Goal: Information Seeking & Learning: Check status

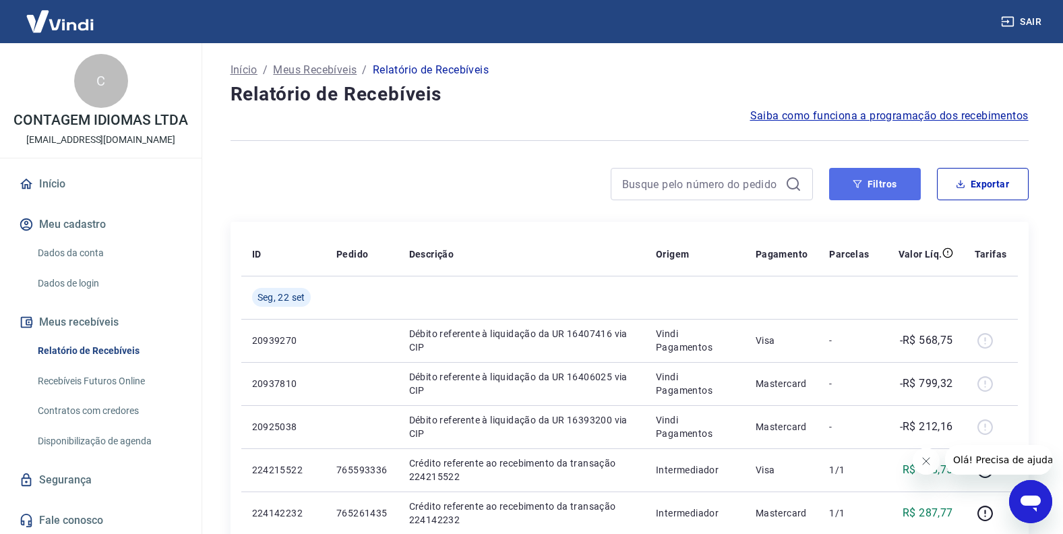
click at [869, 183] on button "Filtros" at bounding box center [875, 184] width 92 height 32
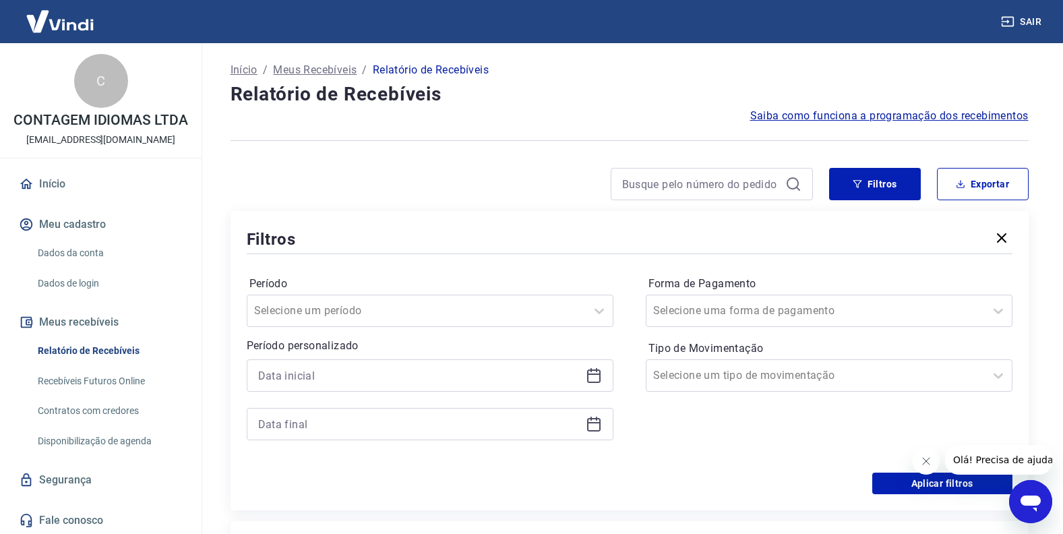
click at [594, 381] on icon at bounding box center [593, 375] width 13 height 13
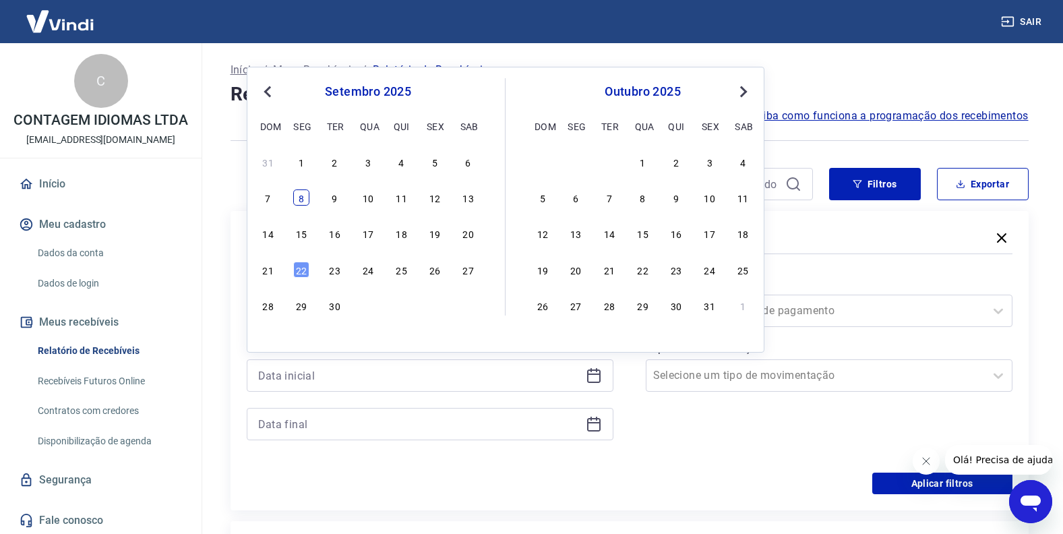
click at [295, 193] on div "8" at bounding box center [301, 197] width 16 height 16
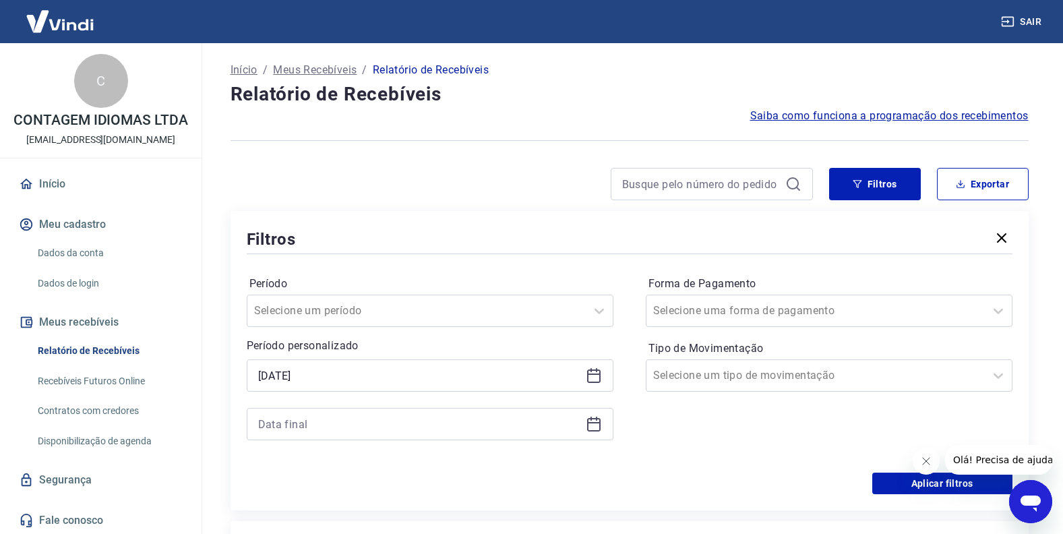
type input "[DATE]"
click at [597, 426] on icon at bounding box center [594, 424] width 16 height 16
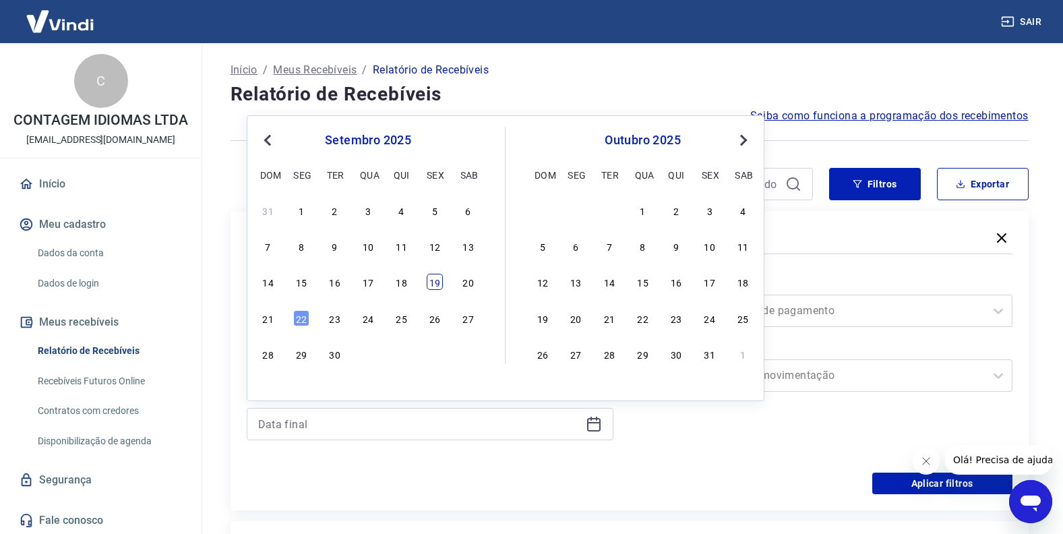
click at [437, 289] on div "19" at bounding box center [435, 282] width 16 height 16
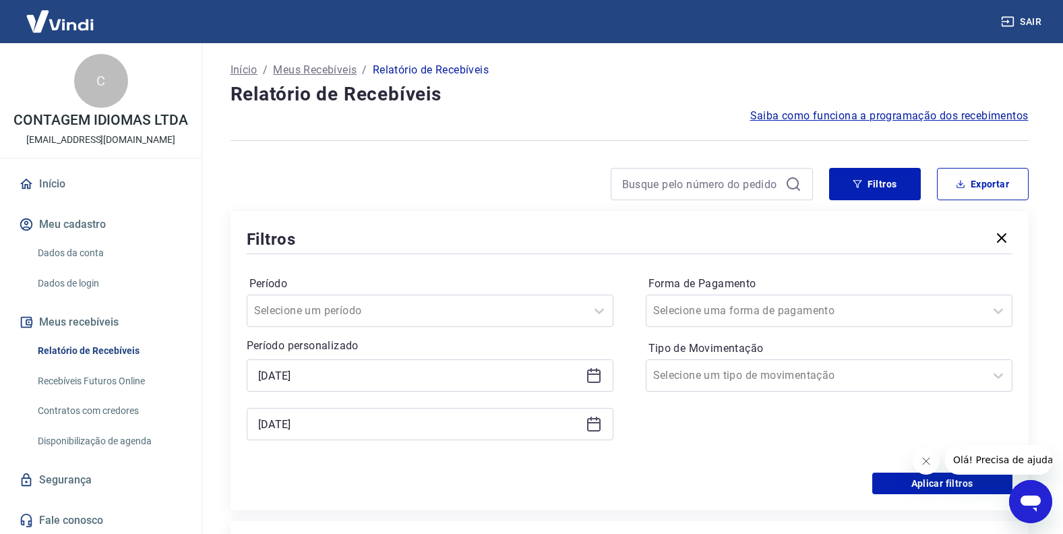
type input "[DATE]"
click at [900, 478] on button "Aplicar filtros" at bounding box center [942, 483] width 140 height 22
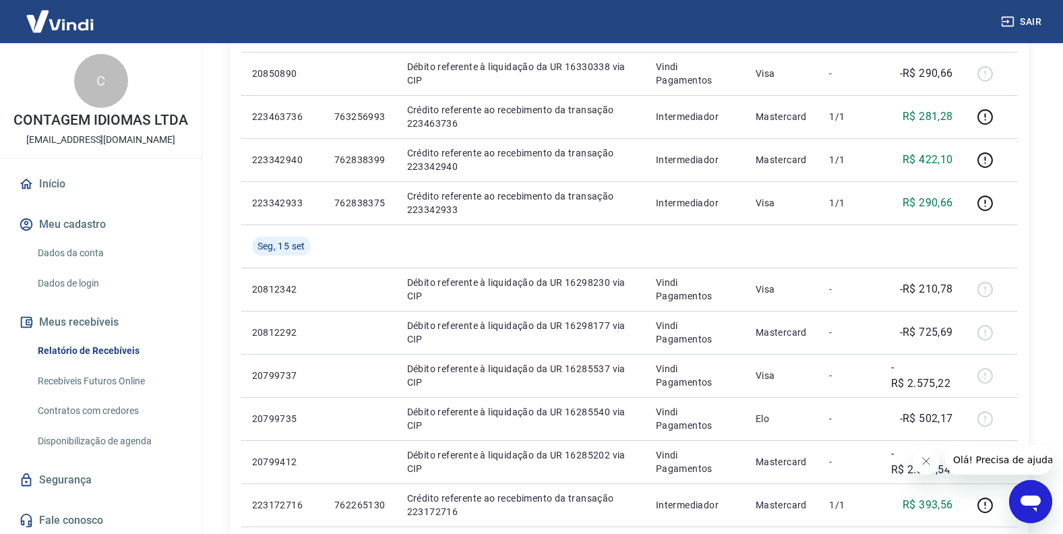
scroll to position [809, 0]
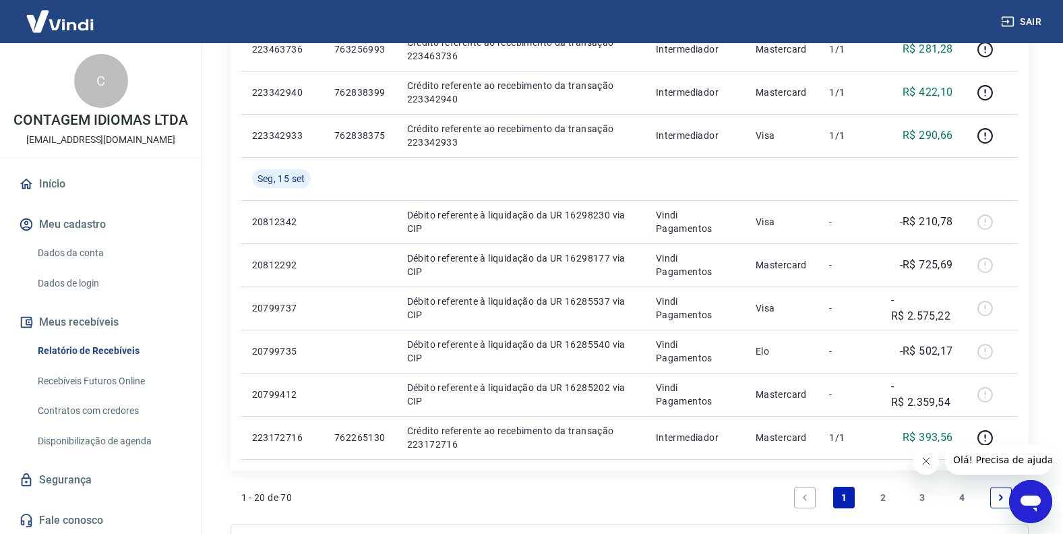
click at [887, 509] on li "2" at bounding box center [883, 497] width 32 height 32
click at [884, 503] on link "2" at bounding box center [883, 498] width 22 height 22
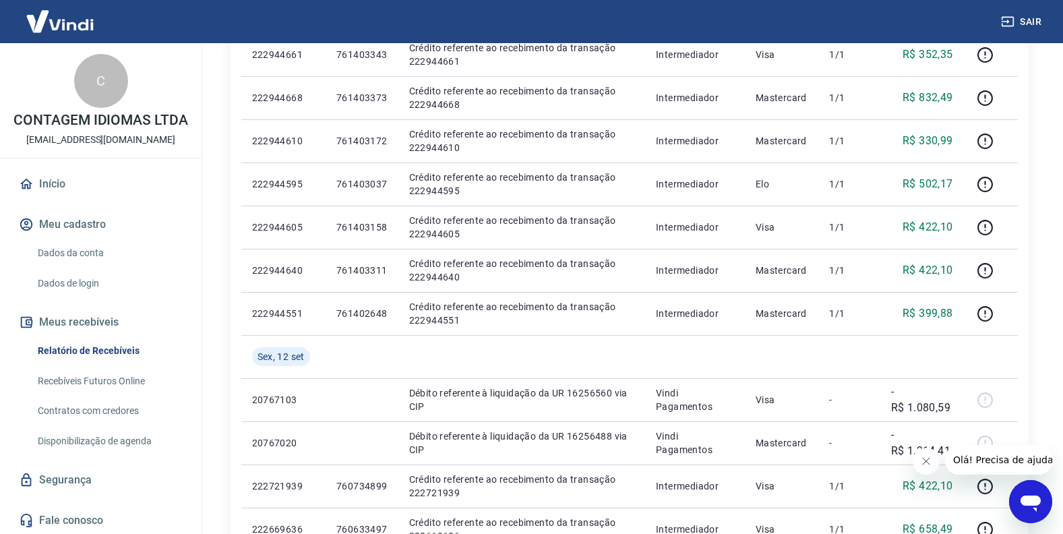
scroll to position [956, 0]
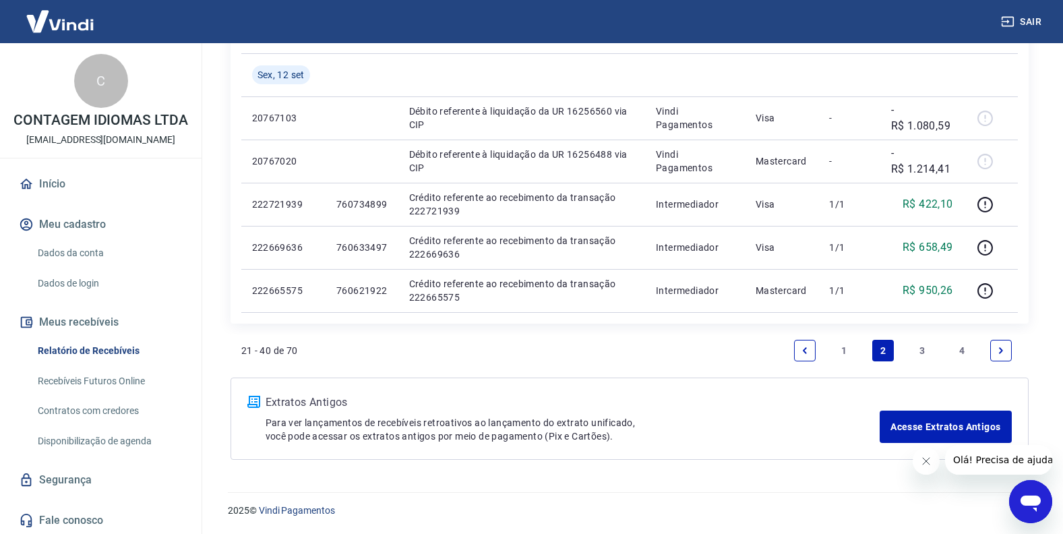
click at [912, 353] on link "3" at bounding box center [923, 351] width 22 height 22
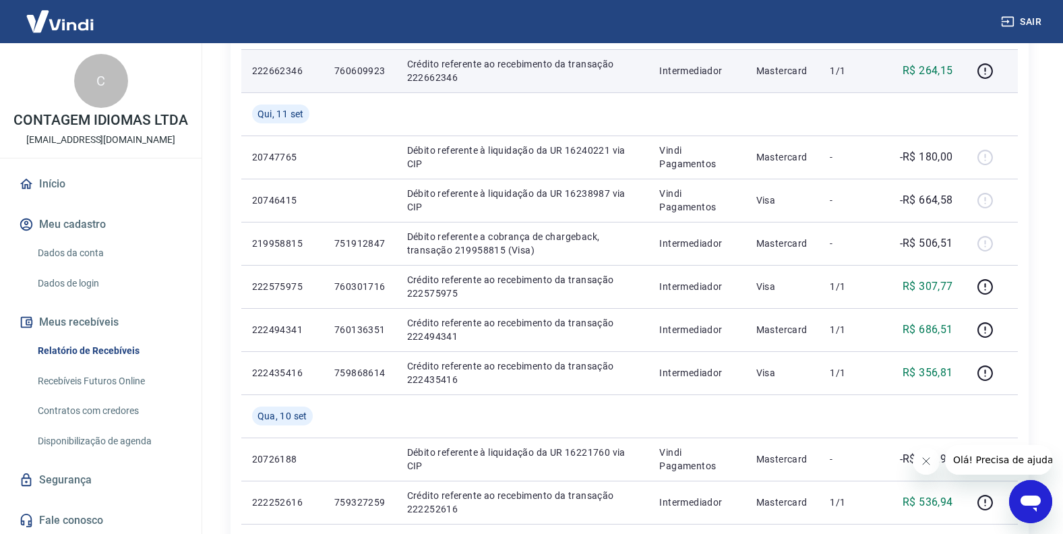
scroll to position [337, 0]
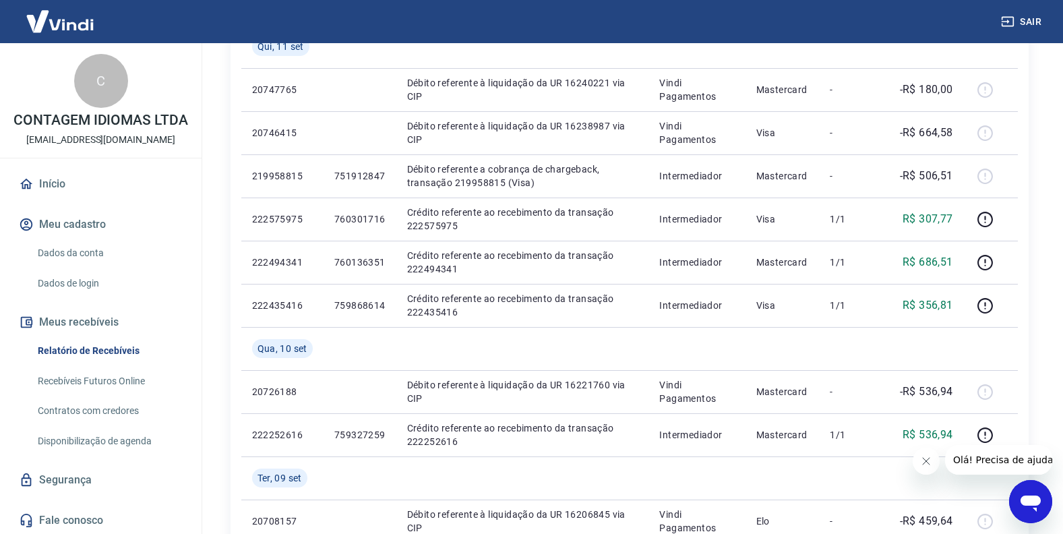
click at [920, 460] on icon "Fechar mensagem da empresa" at bounding box center [925, 461] width 11 height 11
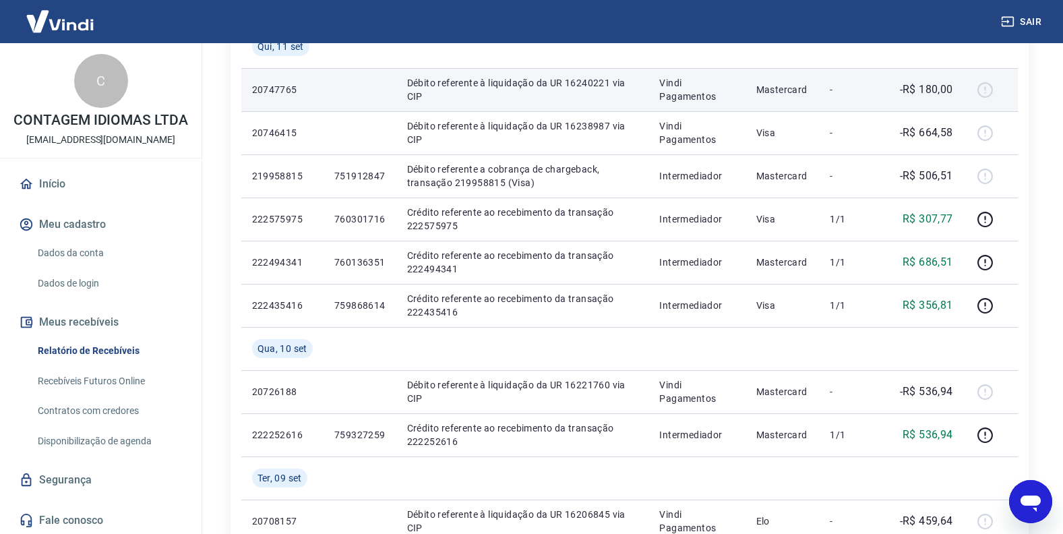
scroll to position [270, 0]
